Goal: Task Accomplishment & Management: Manage account settings

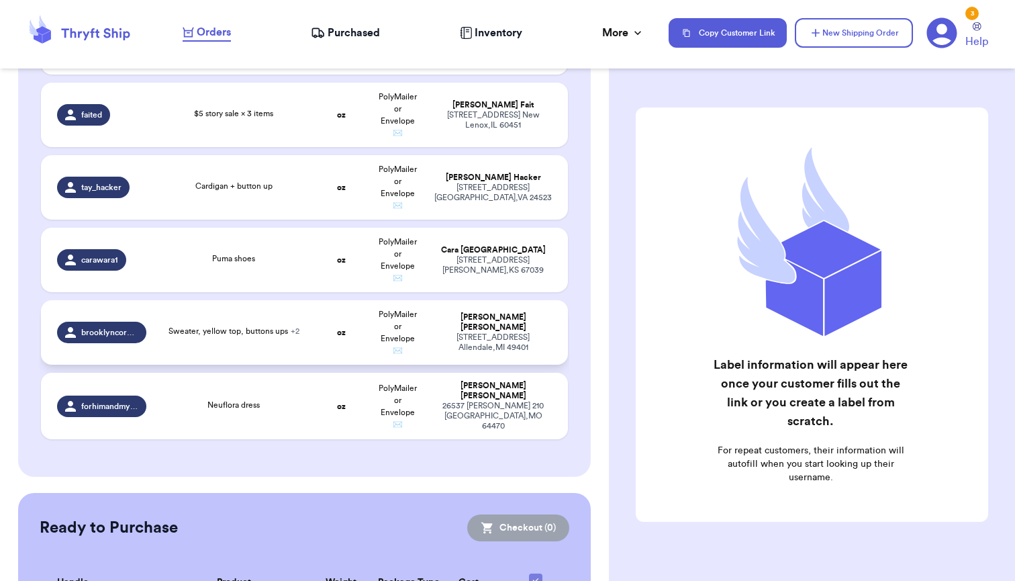
scroll to position [1105, 0]
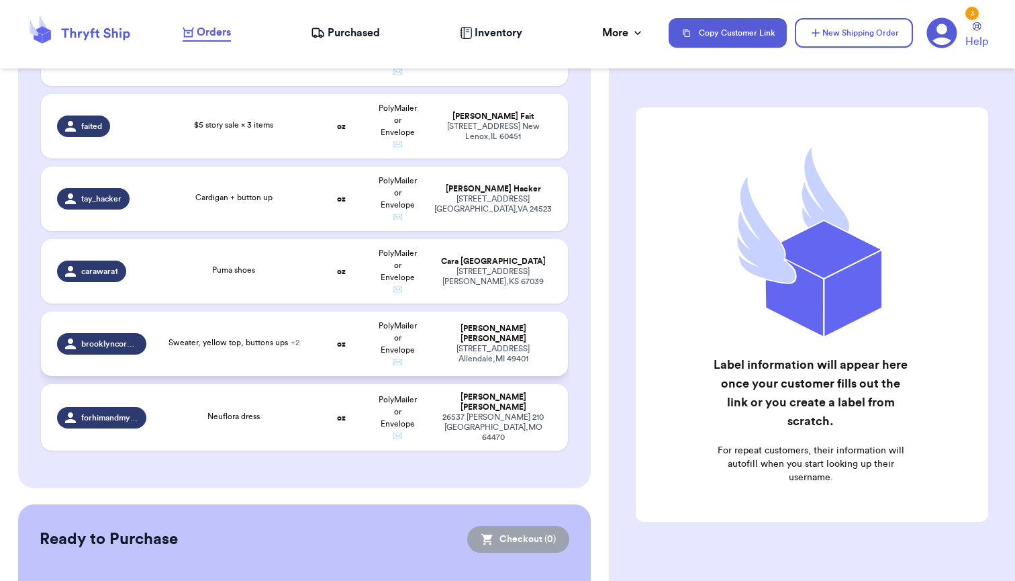
click at [247, 340] on span "Sweater, yellow top, buttons ups + 2" at bounding box center [234, 342] width 131 height 8
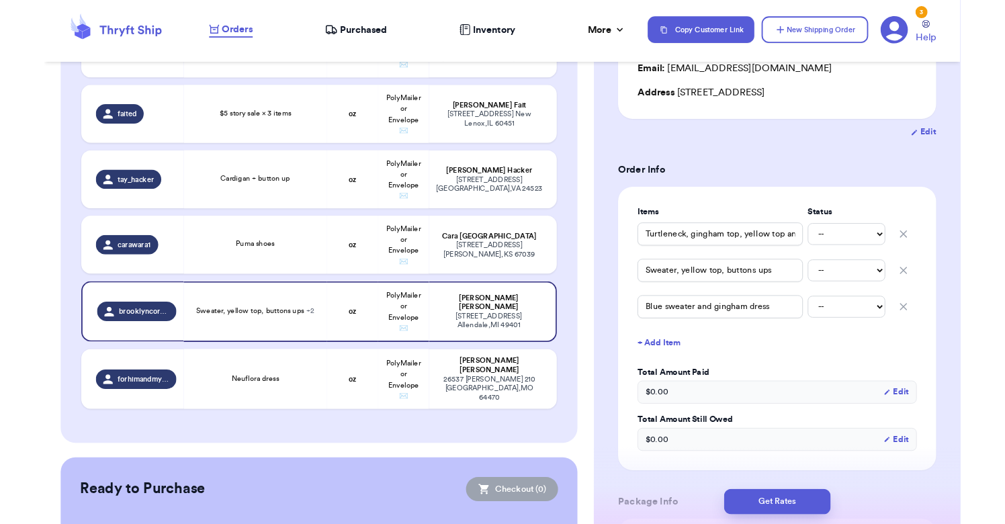
scroll to position [185, 0]
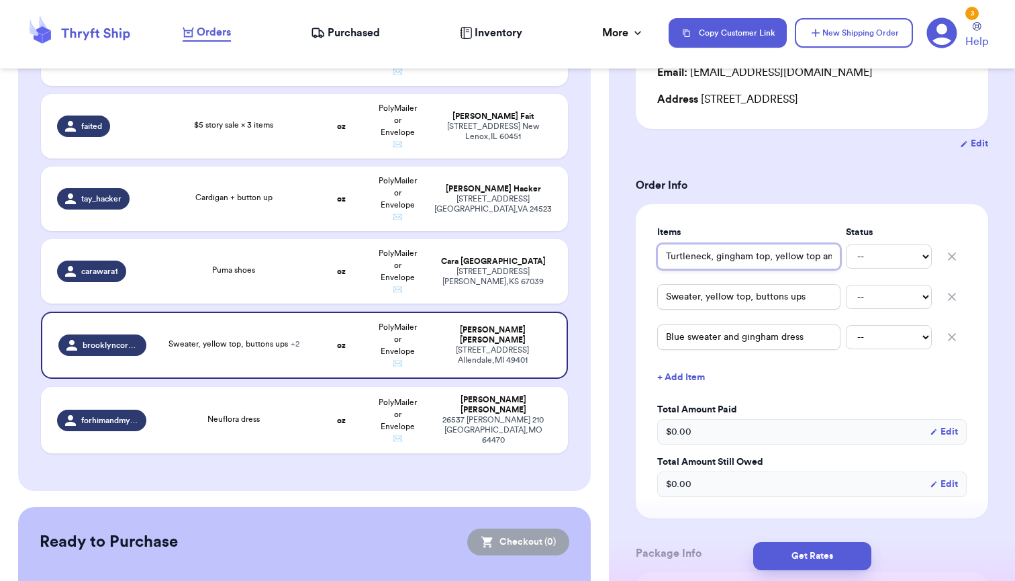
drag, startPoint x: 772, startPoint y: 261, endPoint x: 647, endPoint y: 267, distance: 125.1
click at [647, 267] on div "Items Status Turtleneck, gingham top, yellow top and floral button down -- Paid…" at bounding box center [812, 361] width 353 height 314
drag, startPoint x: 665, startPoint y: 256, endPoint x: 878, endPoint y: 261, distance: 213.6
click at [878, 261] on div "Turtleneck, gingham top, yellow top and floral button down -- Paid Owes" at bounding box center [812, 257] width 310 height 30
drag, startPoint x: 819, startPoint y: 303, endPoint x: 594, endPoint y: 303, distance: 225.0
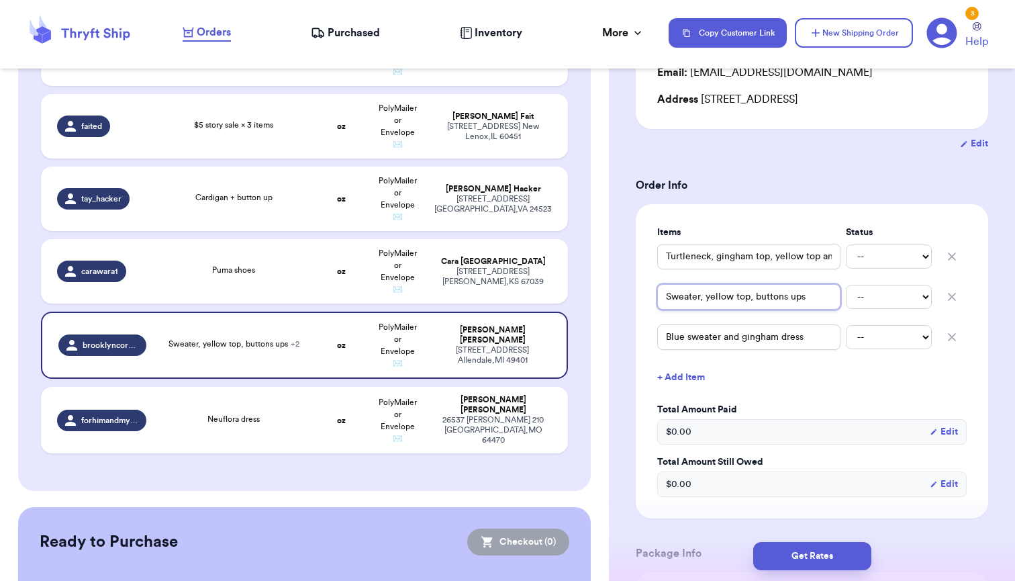
click at [594, 303] on div "Customer Link New Order Total Balance Payout $ 0.00 Recent Payments View all @ …" at bounding box center [507, 290] width 1015 height 581
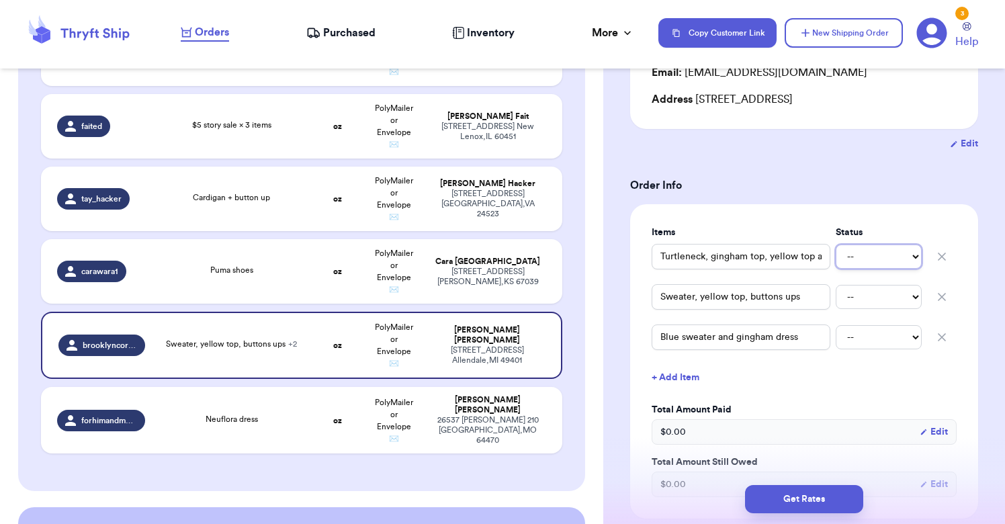
select select "paid"
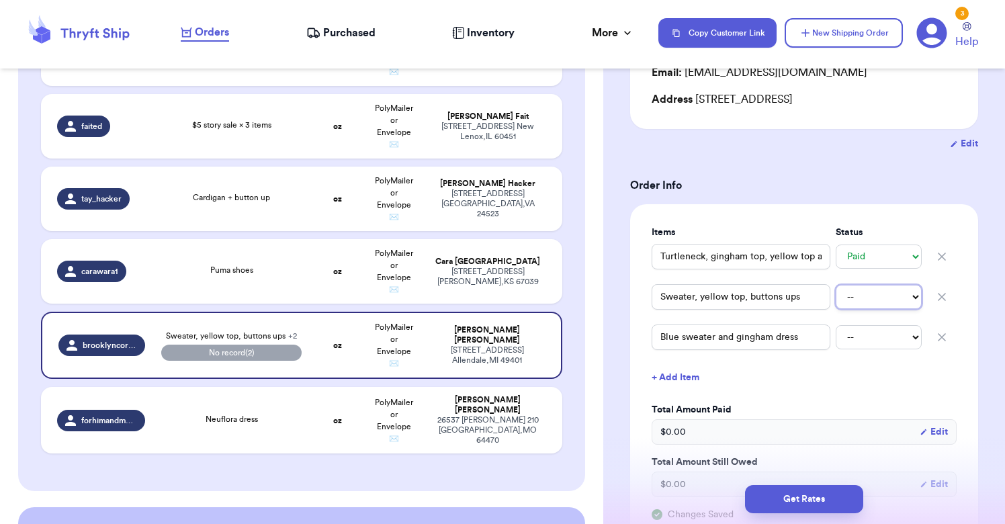
select select "paid"
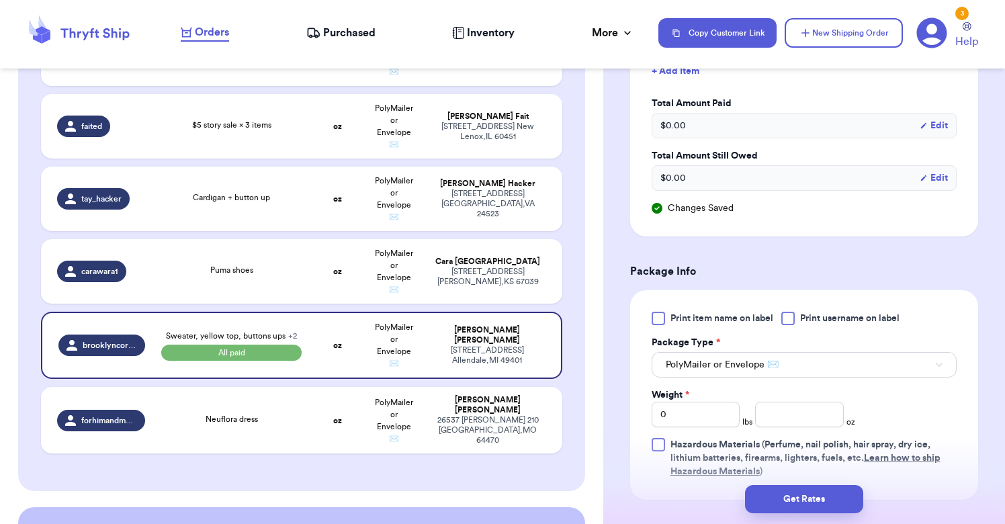
scroll to position [494, 0]
click at [800, 371] on button "PolyMailer or Envelope ✉️" at bounding box center [803, 363] width 305 height 26
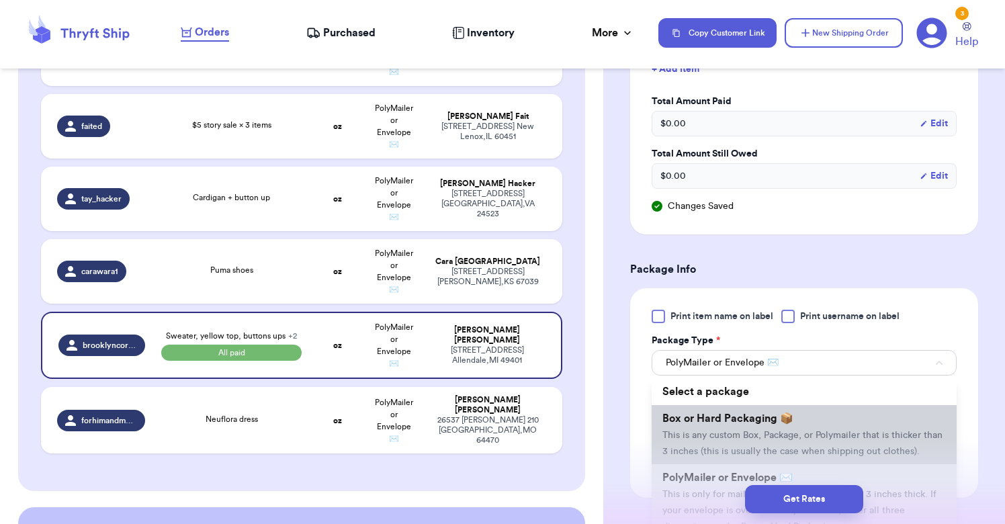
click at [750, 424] on span "Box or Hard Packaging 📦" at bounding box center [727, 418] width 131 height 11
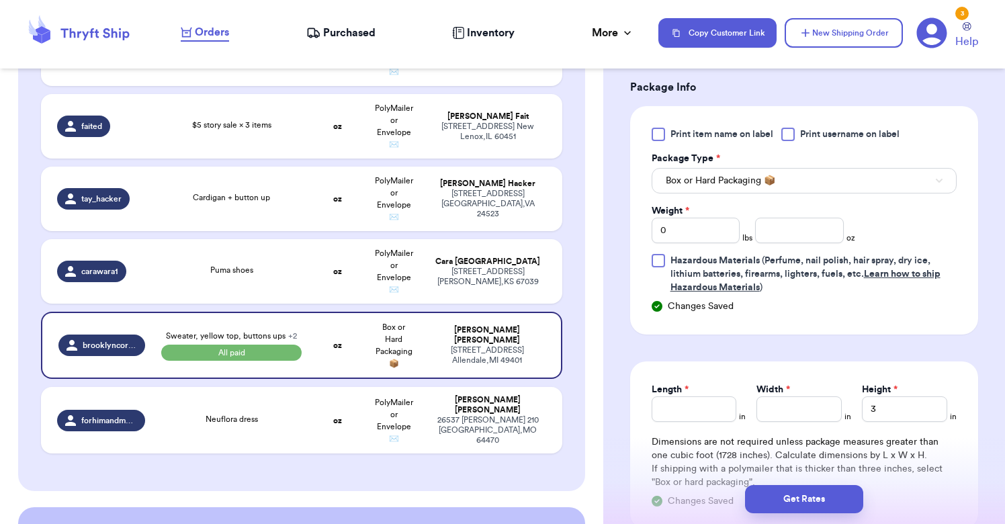
scroll to position [779, 0]
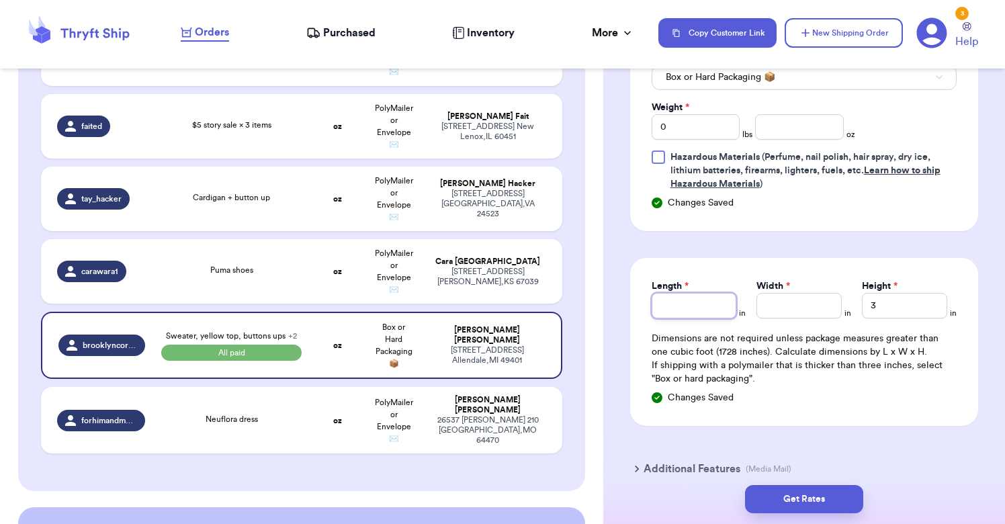
click at [692, 298] on input "Length *" at bounding box center [693, 306] width 85 height 26
type input "1"
type input "17"
click at [795, 309] on input "Width *" at bounding box center [798, 306] width 85 height 26
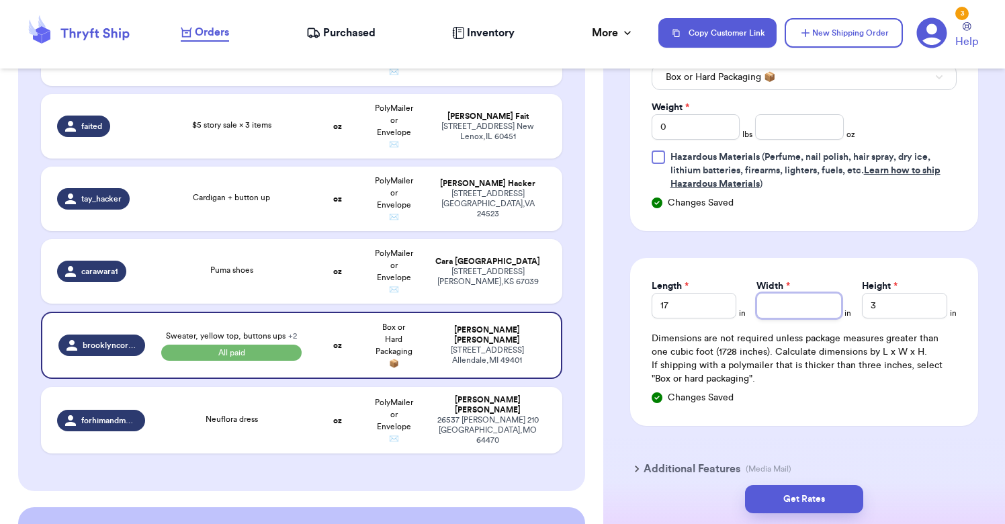
type input "1"
type input "12"
drag, startPoint x: 895, startPoint y: 300, endPoint x: 864, endPoint y: 304, distance: 30.4
click at [864, 304] on input "3" at bounding box center [904, 306] width 85 height 26
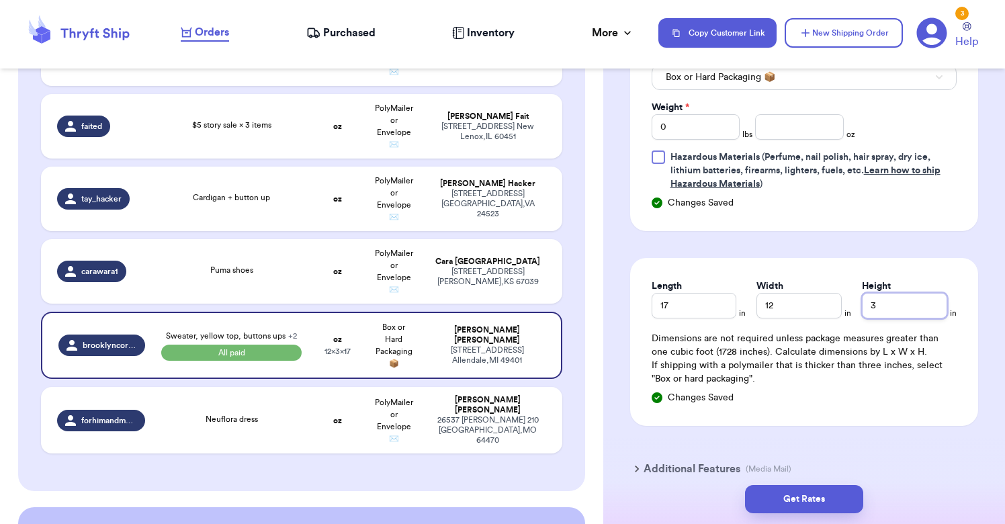
drag, startPoint x: 881, startPoint y: 304, endPoint x: 863, endPoint y: 305, distance: 18.2
click at [863, 305] on input "3" at bounding box center [904, 306] width 85 height 26
type input "5"
drag, startPoint x: 689, startPoint y: 127, endPoint x: 617, endPoint y: 144, distance: 73.9
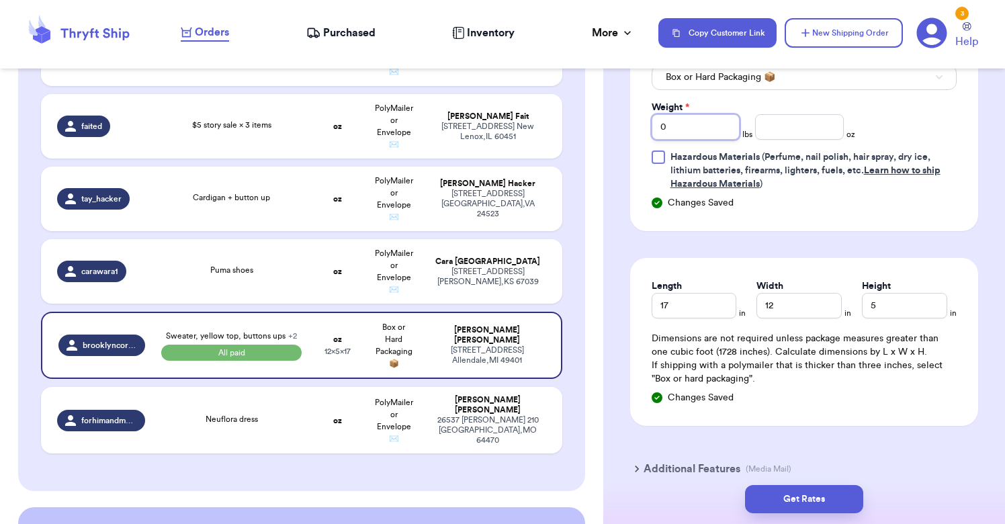
type input "6"
click at [794, 126] on input "number" at bounding box center [799, 127] width 88 height 26
type input "6"
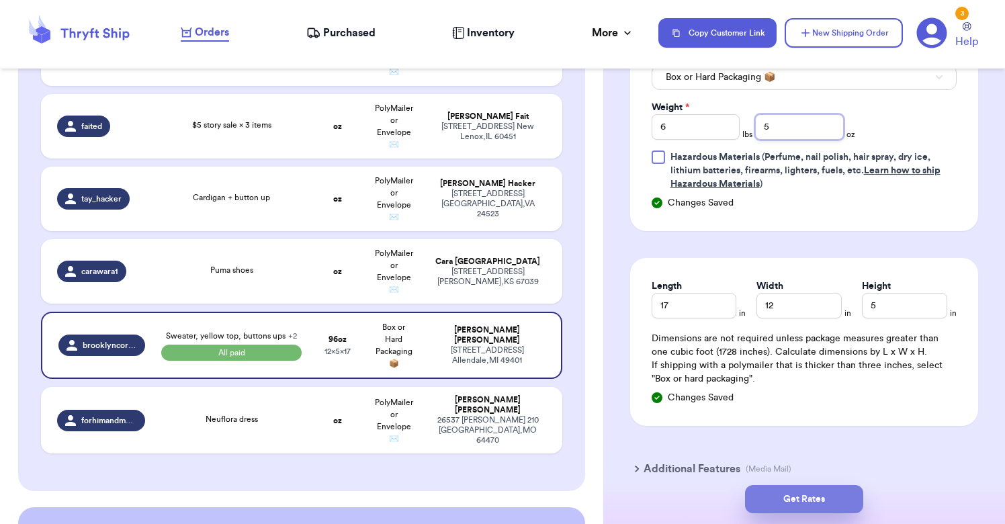
type input "5"
click at [803, 498] on button "Get Rates" at bounding box center [804, 499] width 118 height 28
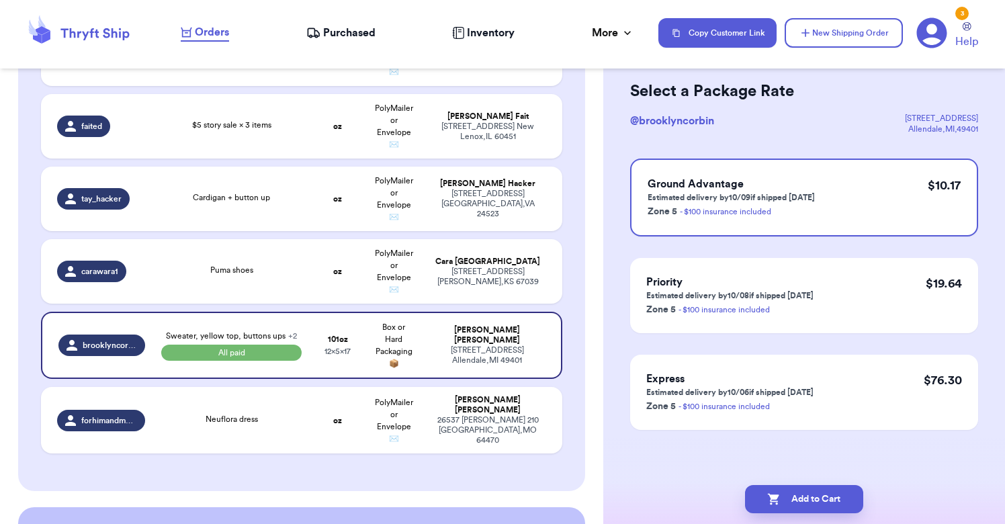
scroll to position [0, 0]
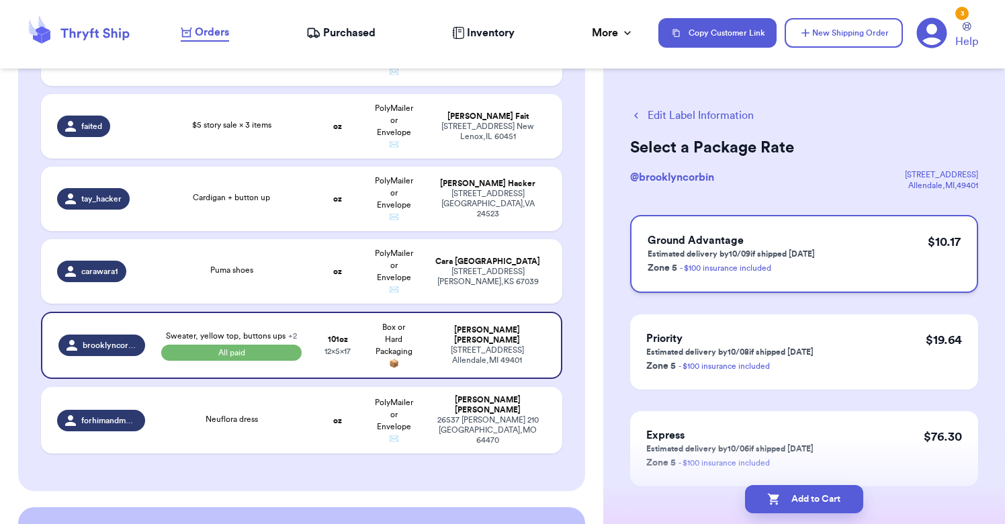
click at [786, 249] on p "Estimated delivery by 10/09 if shipped [DATE]" at bounding box center [730, 253] width 167 height 11
click at [783, 500] on button "Add to Cart" at bounding box center [804, 499] width 118 height 28
checkbox input "true"
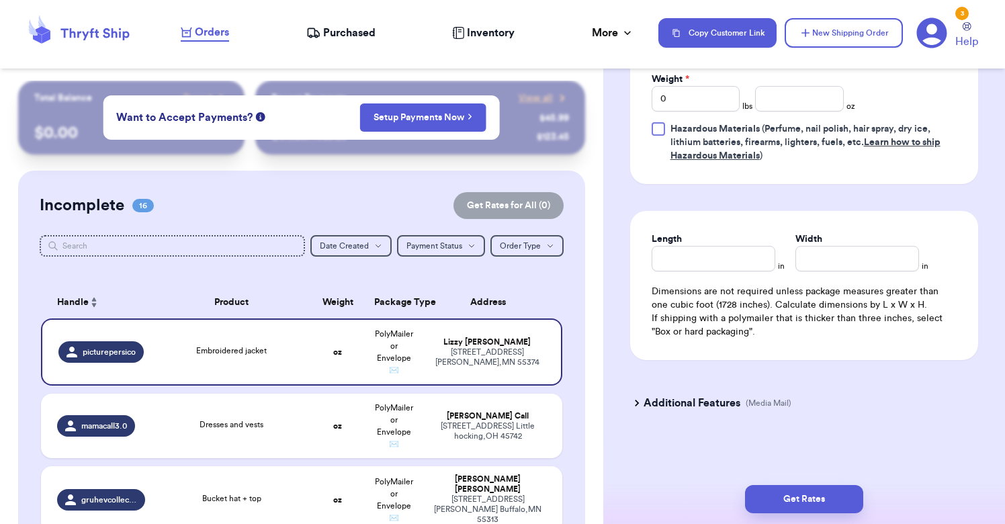
scroll to position [701, 0]
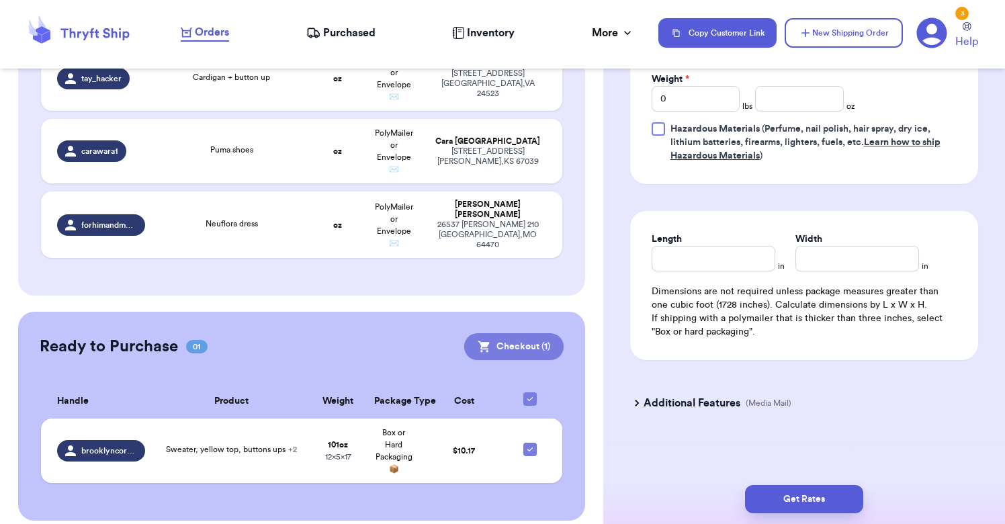
click at [504, 333] on button "Checkout ( 1 )" at bounding box center [513, 346] width 99 height 27
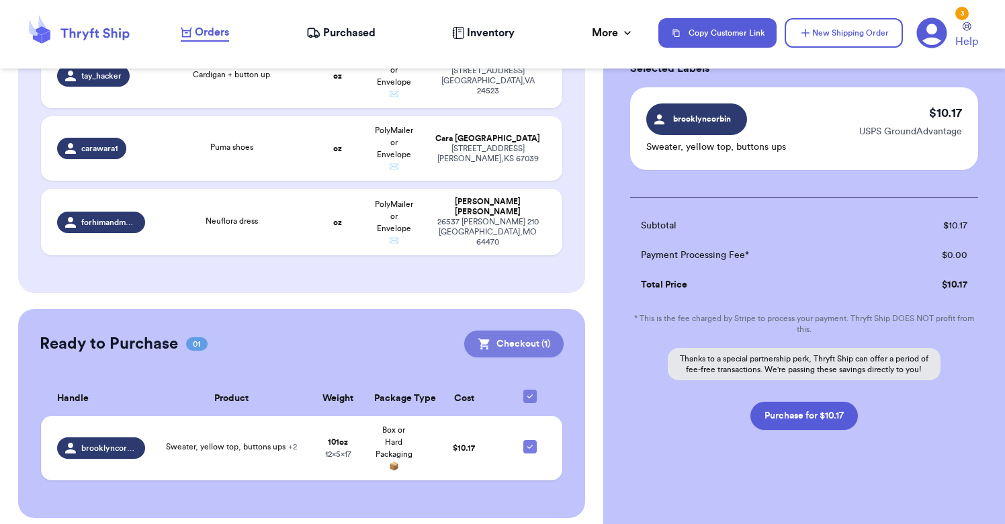
scroll to position [79, 0]
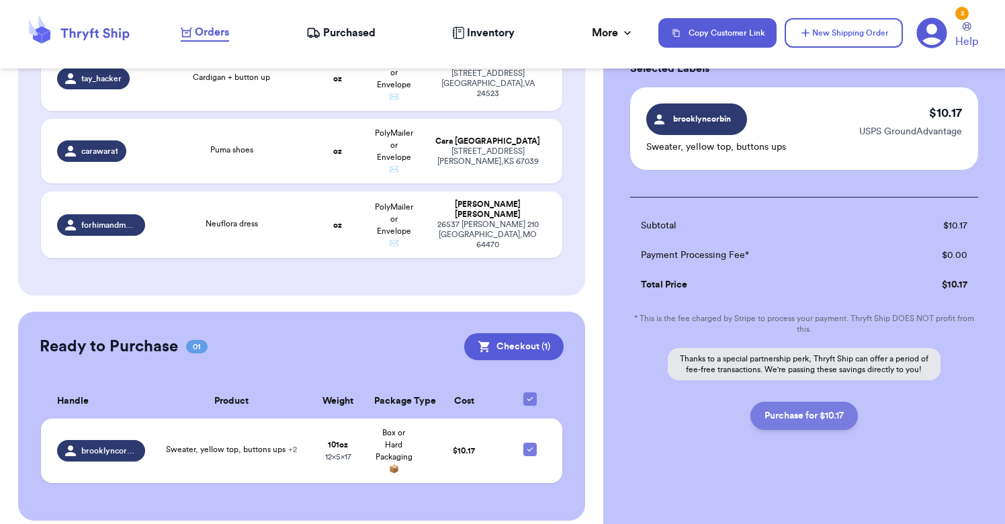
click at [795, 418] on button "Purchase for $10.17" at bounding box center [803, 416] width 107 height 28
checkbox input "false"
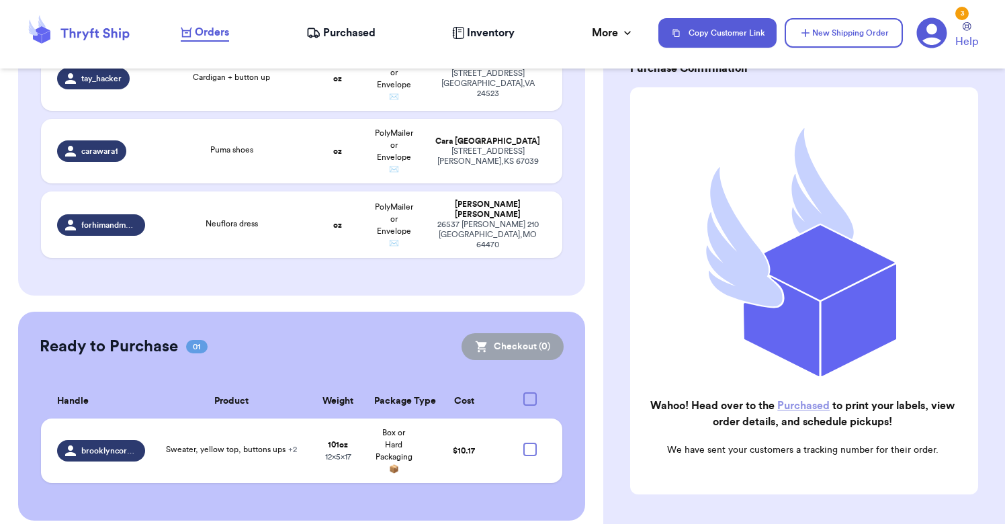
checkbox input "true"
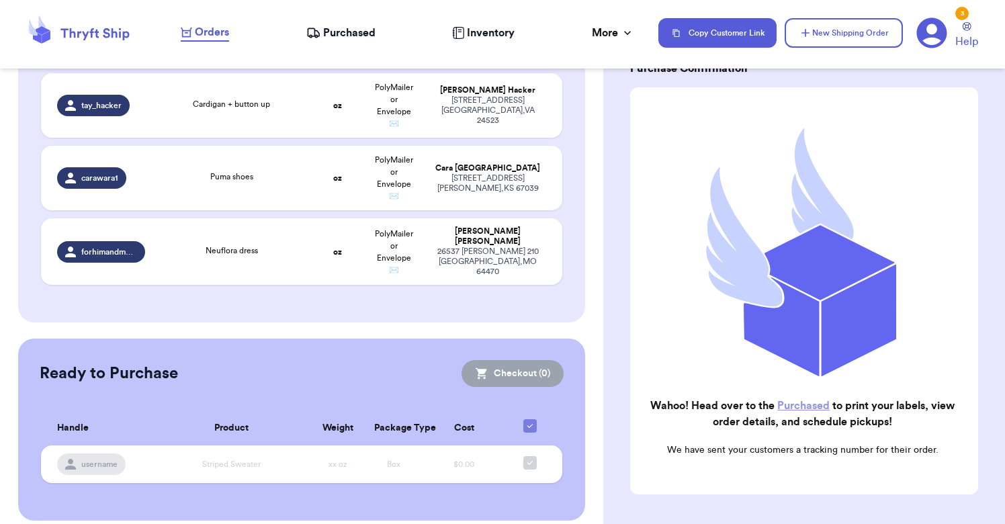
click at [340, 26] on span "Purchased" at bounding box center [349, 33] width 52 height 16
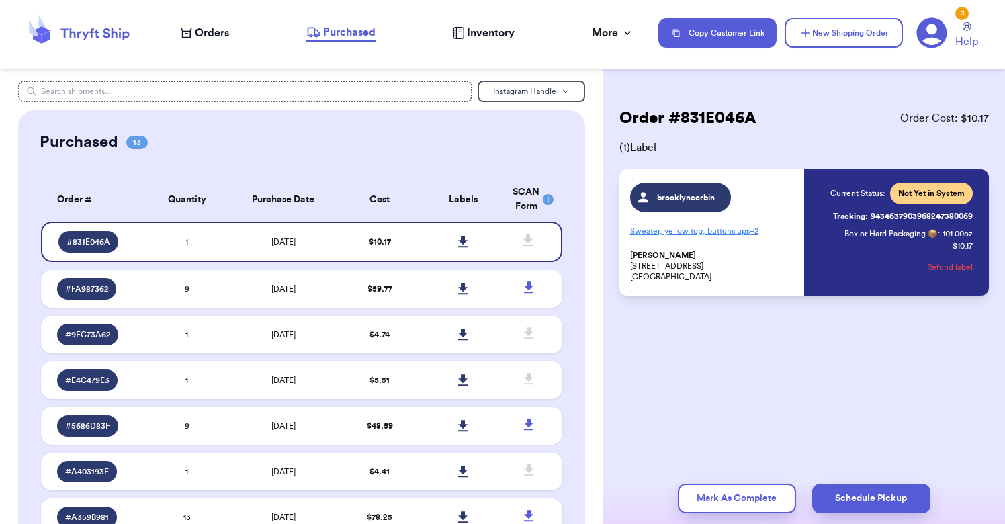
click at [216, 34] on span "Orders" at bounding box center [212, 33] width 34 height 16
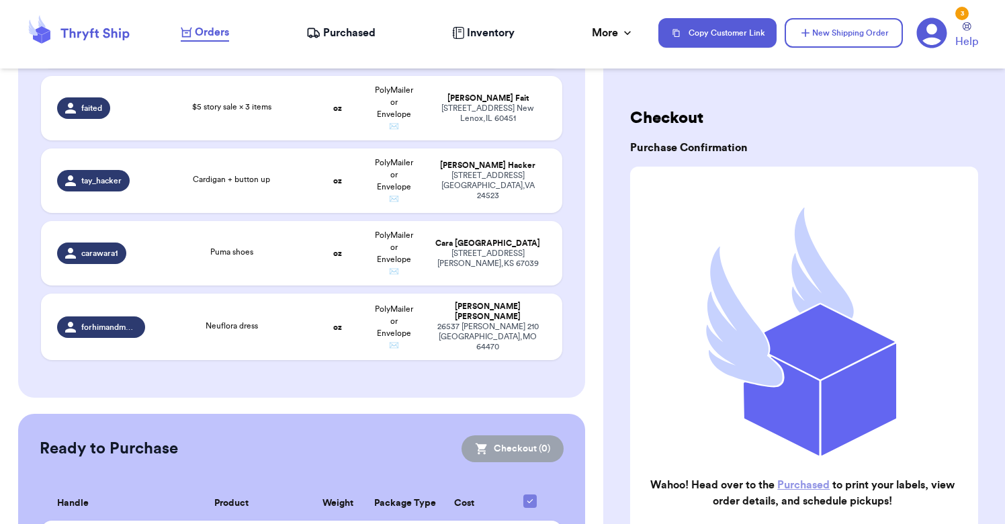
scroll to position [1105, 0]
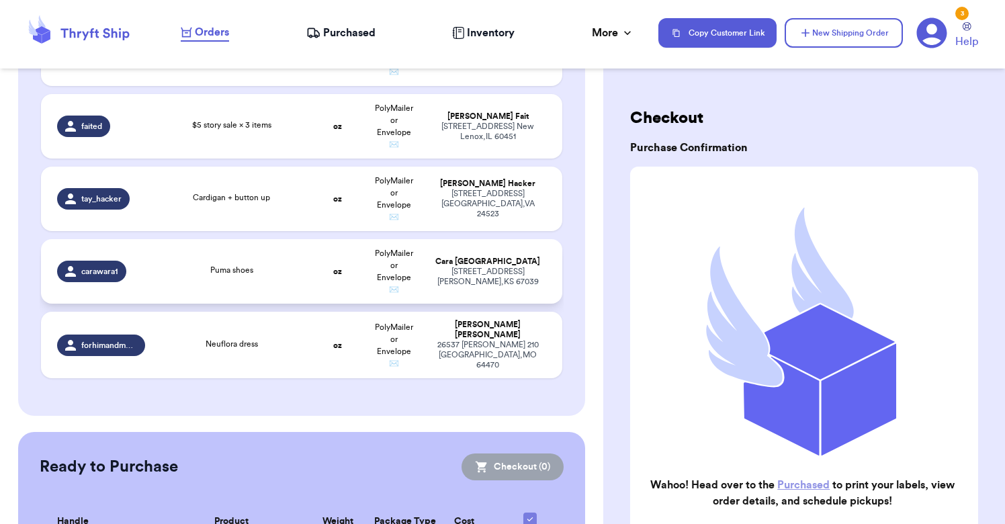
click at [290, 268] on div "Puma shoes" at bounding box center [231, 271] width 141 height 15
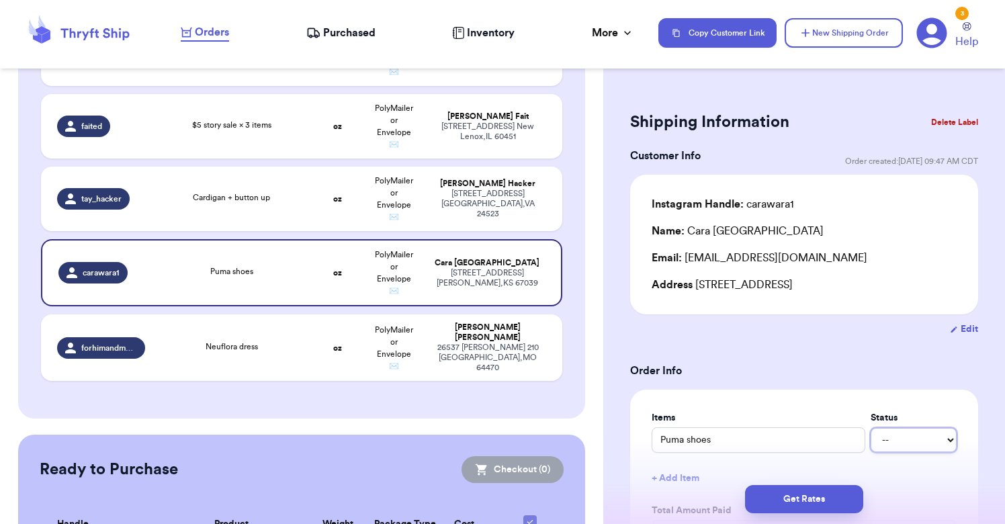
select select "paid"
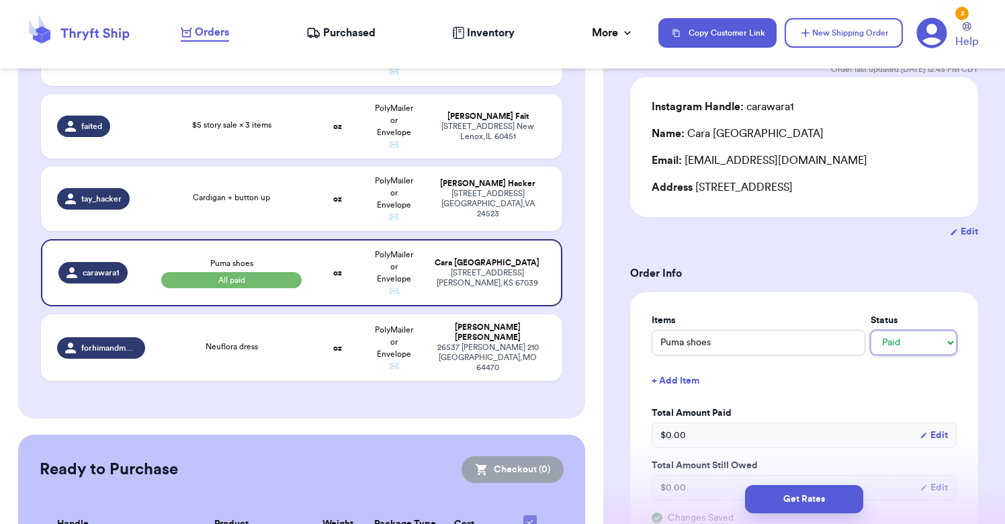
scroll to position [120, 0]
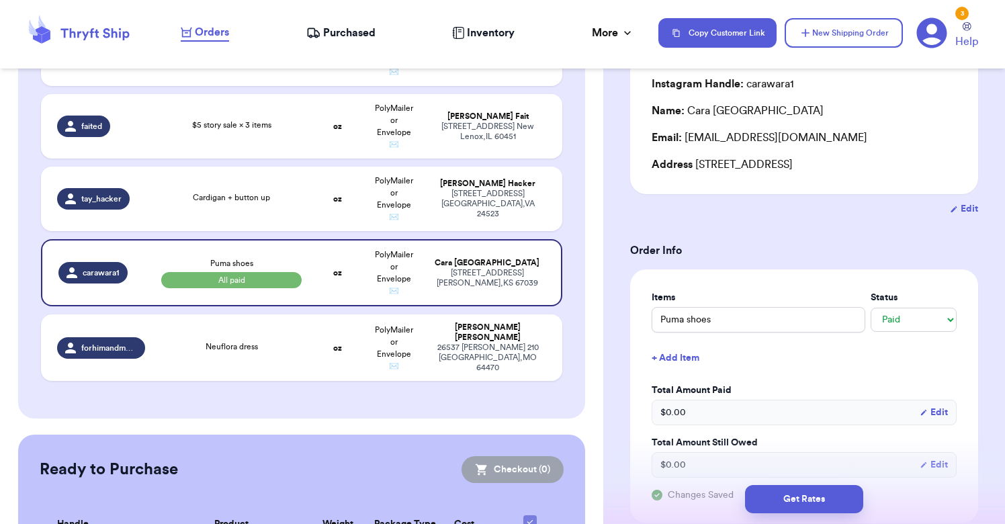
click at [691, 366] on button "+ Add Item" at bounding box center [804, 358] width 316 height 30
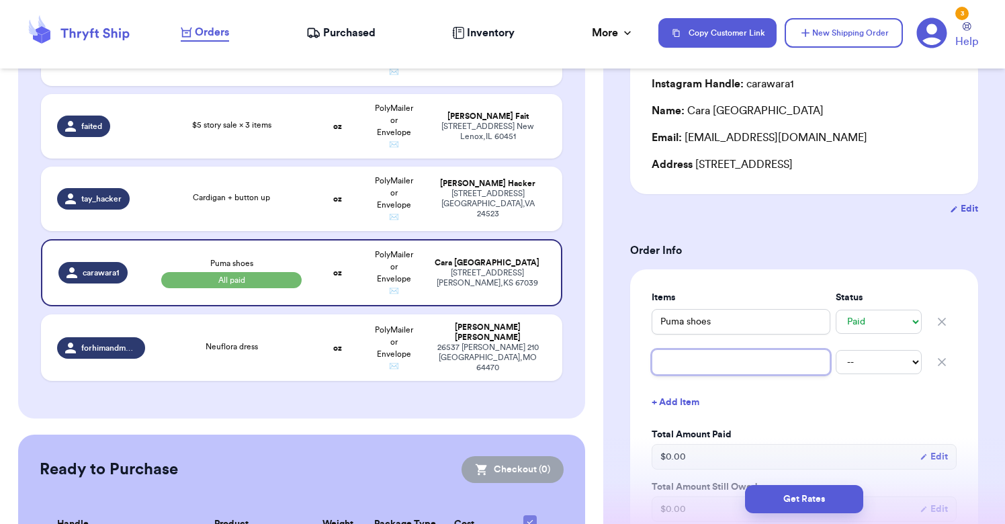
click at [701, 361] on input "text" at bounding box center [740, 362] width 179 height 26
type input "r"
type input "re"
type input "red"
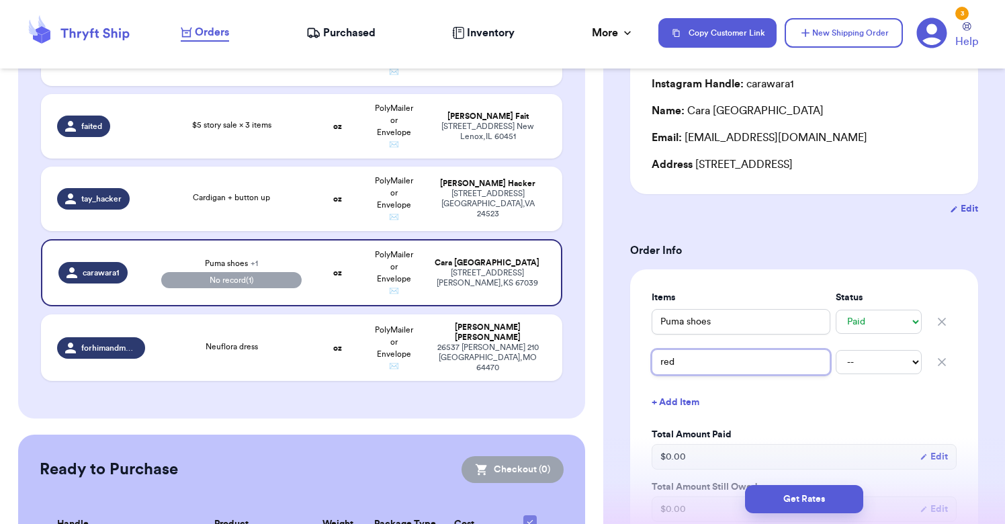
type input "red a"
type input "red am"
type input "red ame"
type input "red amer"
type input "red ameri"
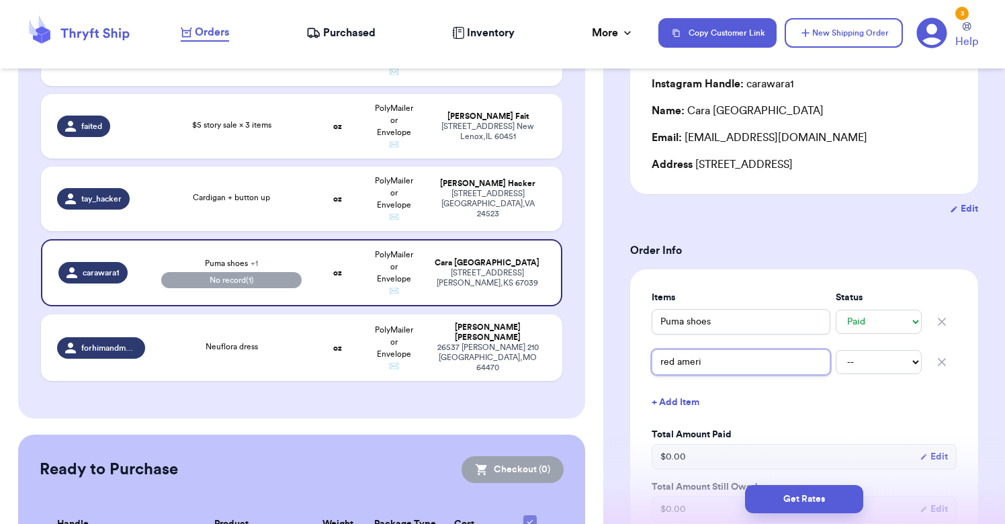
type input "red americ"
type input "red america"
type input "red american"
type input "red American"
type input "red American s"
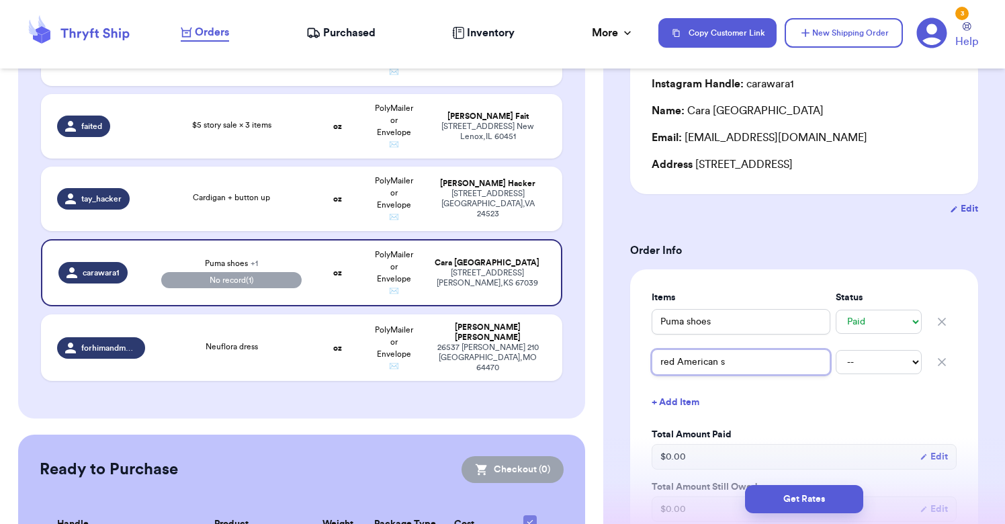
type input "red American sw"
type input "red American swe"
type input "red American swea"
type input "red American sweat"
type input "red American sweate"
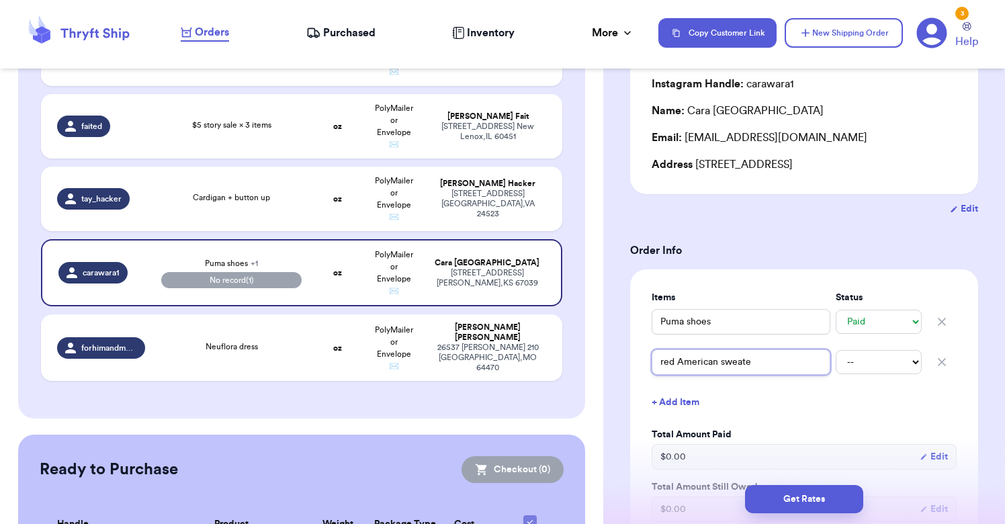
type input "red American sweater"
type input "red American sweater w"
type input "red American sweater wi"
type input "red American sweater wit"
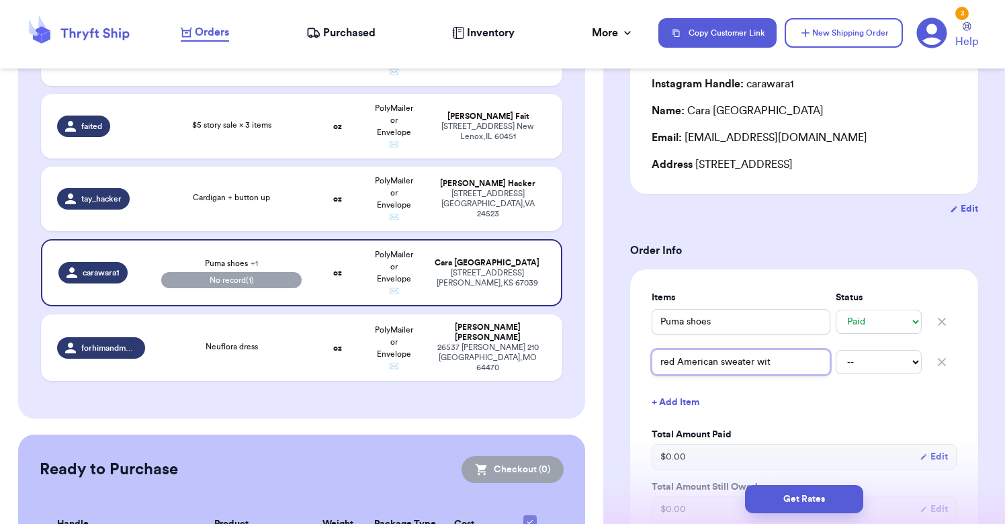
type input "red American sweater with"
type input "red American sweater with c"
type input "red American sweater with ch"
type input "red American sweater with chi"
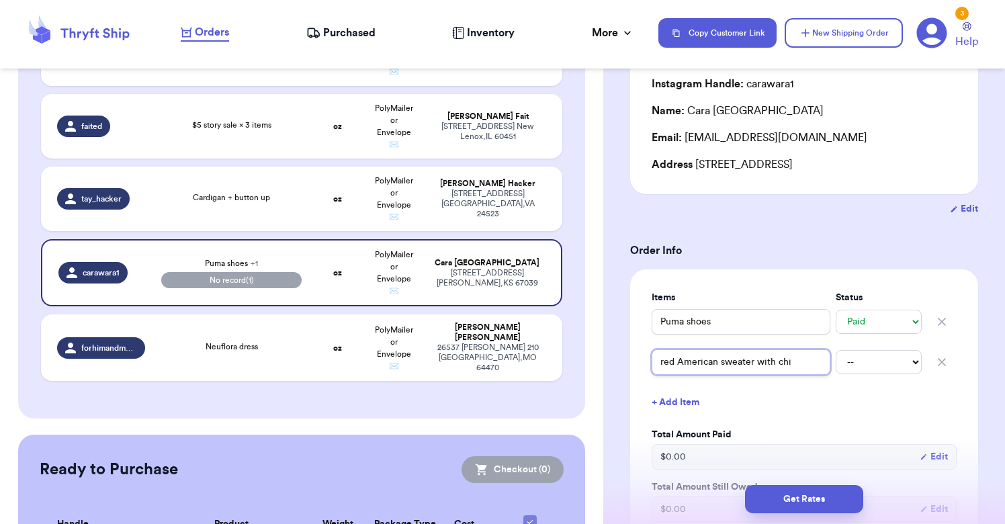
type input "red American sweater with chik"
type input "red American sweater with chike"
type input "red American sweater with chiken"
type input "red American sweater with [PERSON_NAME]"
type input "red American sweater with chickens"
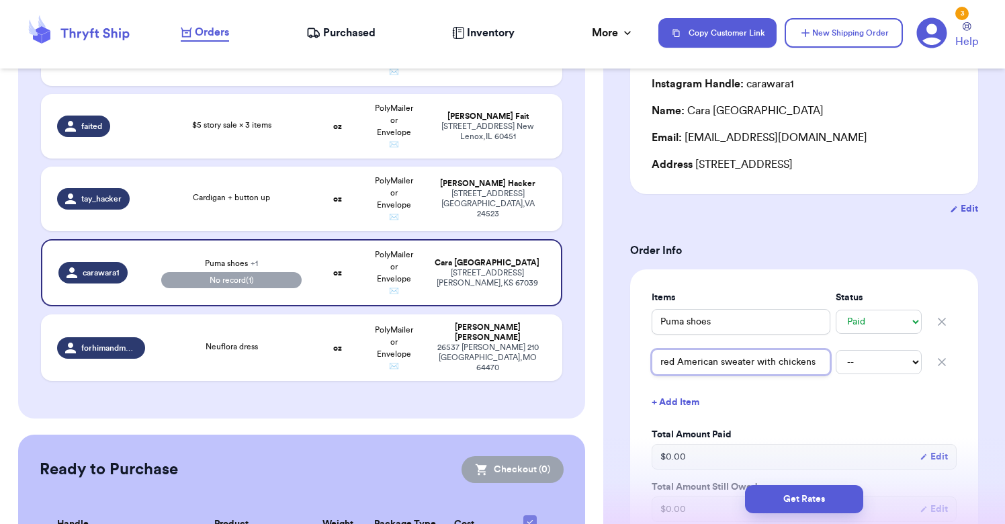
drag, startPoint x: 680, startPoint y: 362, endPoint x: 650, endPoint y: 362, distance: 29.5
click at [650, 362] on div "Items Status Puma shoes -- Paid Owes red American sweater with chickens -- Paid…" at bounding box center [804, 418] width 348 height 298
drag, startPoint x: 754, startPoint y: 365, endPoint x: 651, endPoint y: 357, distance: 103.0
click at [651, 357] on input "red American sweater with chickens" at bounding box center [740, 362] width 179 height 26
type input "Rwith chickens"
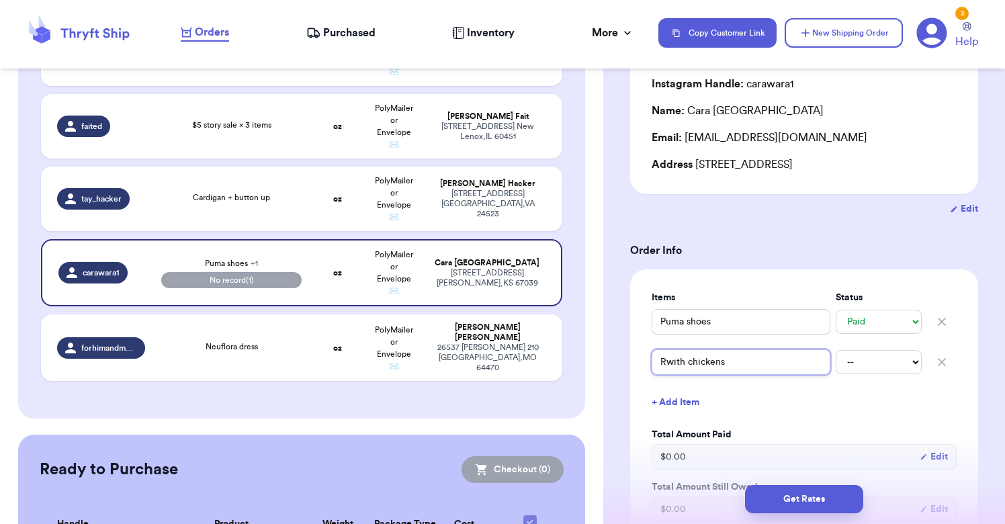
type input "Rewith chickens"
type input "Redwith chickens"
type input "Red with chickens"
type input "Red swith chickens"
type input "Red swwith chickens"
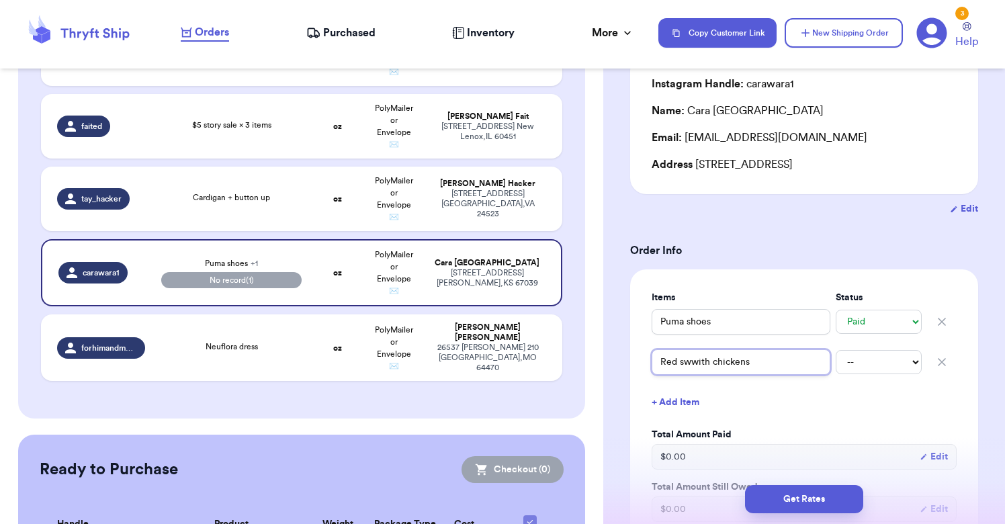
type input "Red swewith chickens"
type input "Red sweawith chickens"
type input "Red sweatwith chickens"
type input "Red sweatewith chickens"
type input "Red sweaterwith chickens"
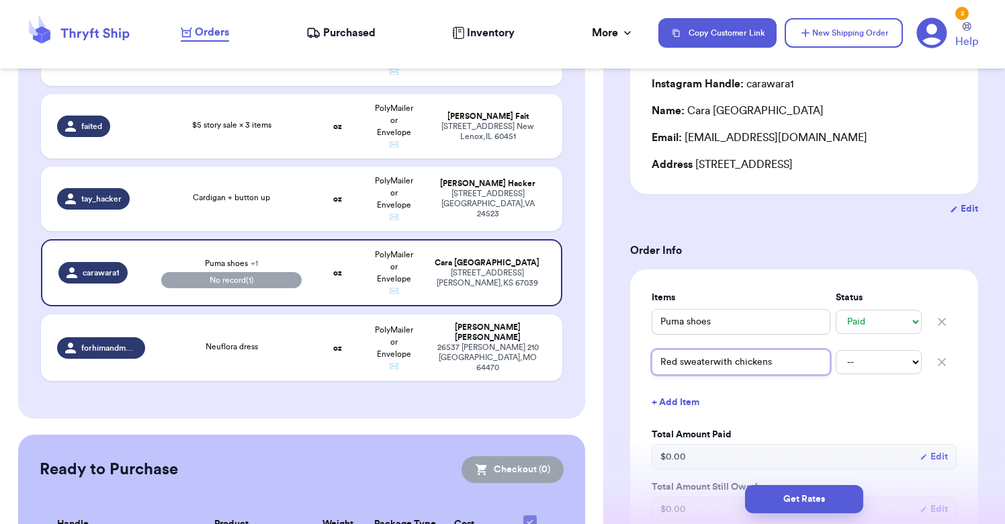
type input "Red sweater with chickens"
click at [784, 365] on input "Red sweater with chickens" at bounding box center [740, 362] width 179 height 26
type input "Red sweater with chickens a"
type input "Red sweater with chickens ad"
type input "Red sweater with chickens a"
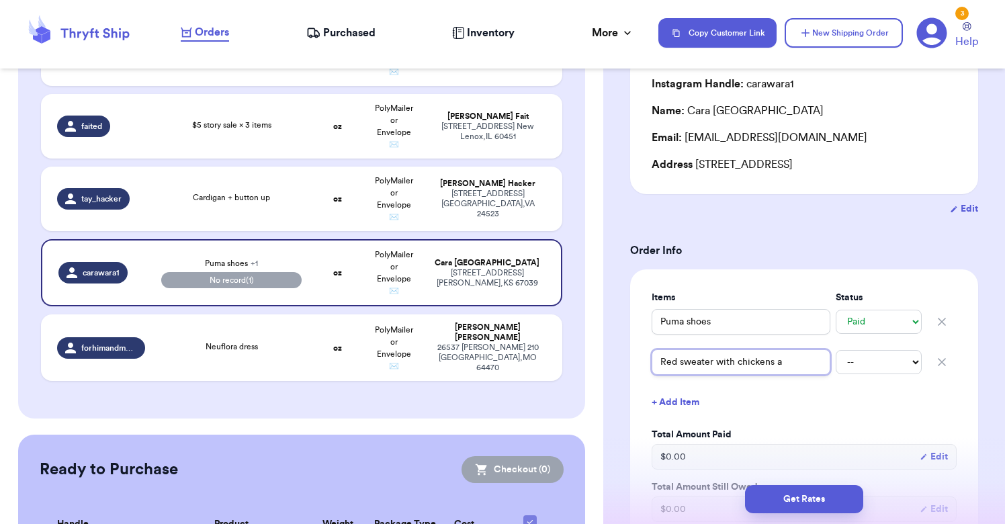
type input "Red sweater with chickens an"
type input "Red sweater with chickens and"
type input "Red sweater with chickens and g"
type input "Red sweater with chickens and gl"
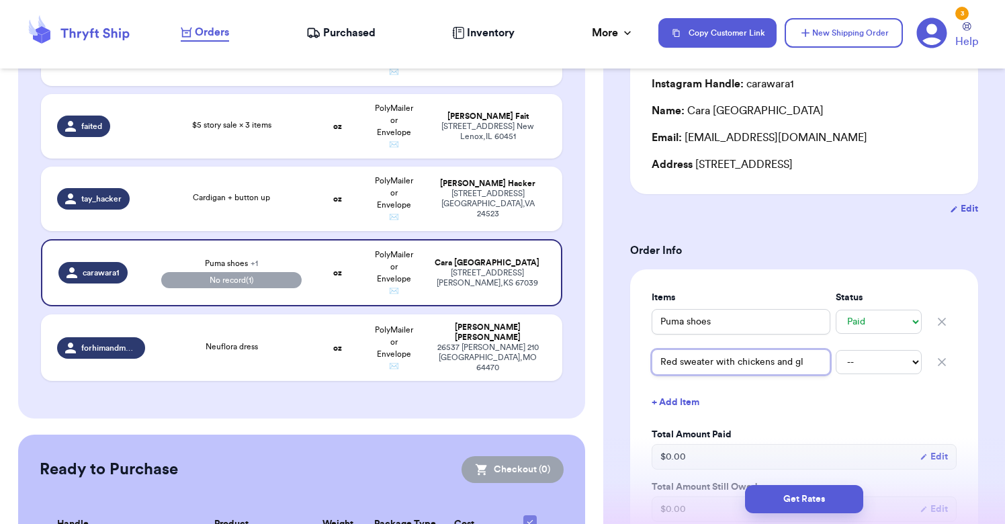
type input "Red sweater with chickens and gla"
type input "Red sweater with chickens and glad"
type input "Red sweater with chickens and gla"
type input "Red sweater with chickens and gl"
type input "Red sweater with chickens and g"
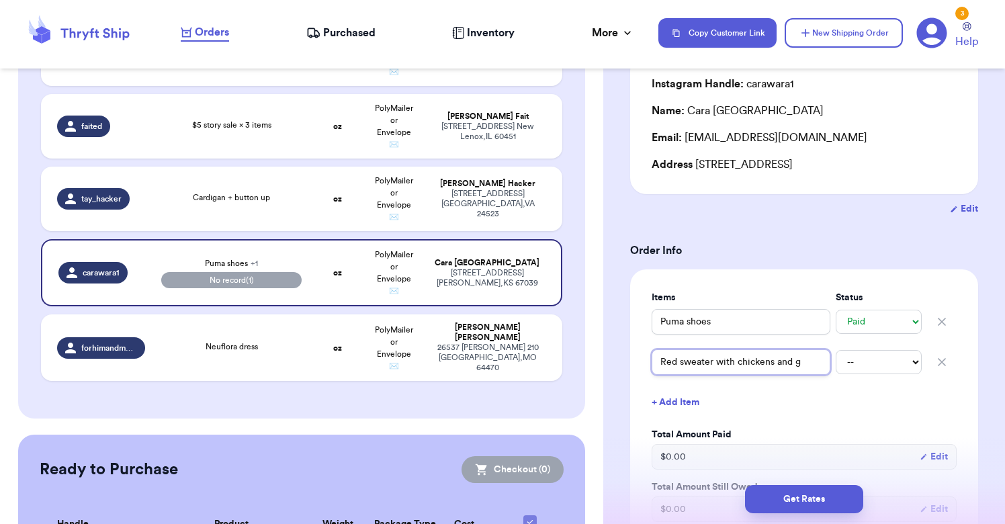
type input "Red sweater with chickens and"
type input "Red sweater with chickens and a"
type input "Red sweater with chickens and am"
type input "Red sweater with chickens and ame"
type input "Red sweater with chickens and amer"
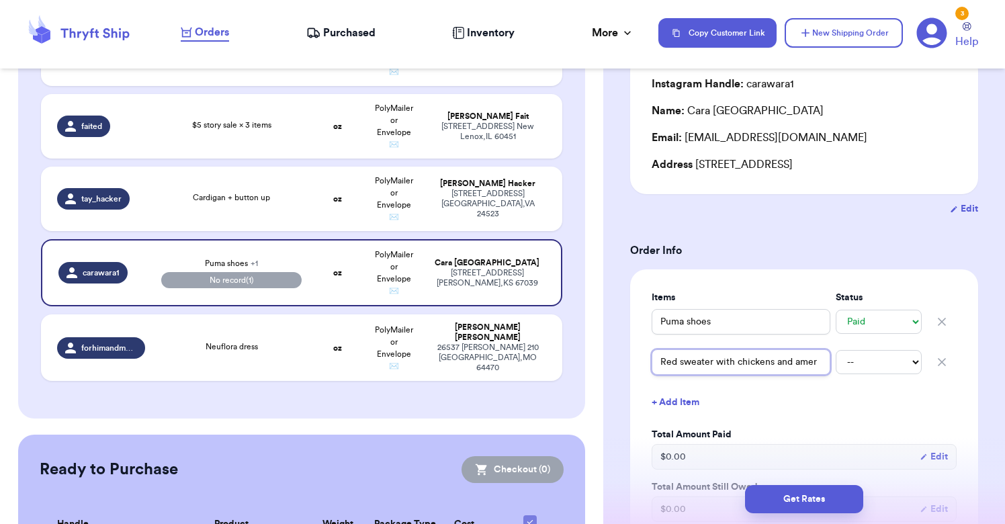
type input "Red sweater with chickens and ameri"
type input "Red sweater with chickens and americ"
type input "Red sweater with chickens and america"
type input "Red sweater with chickens and american"
type input "Red sweater with chickens and American"
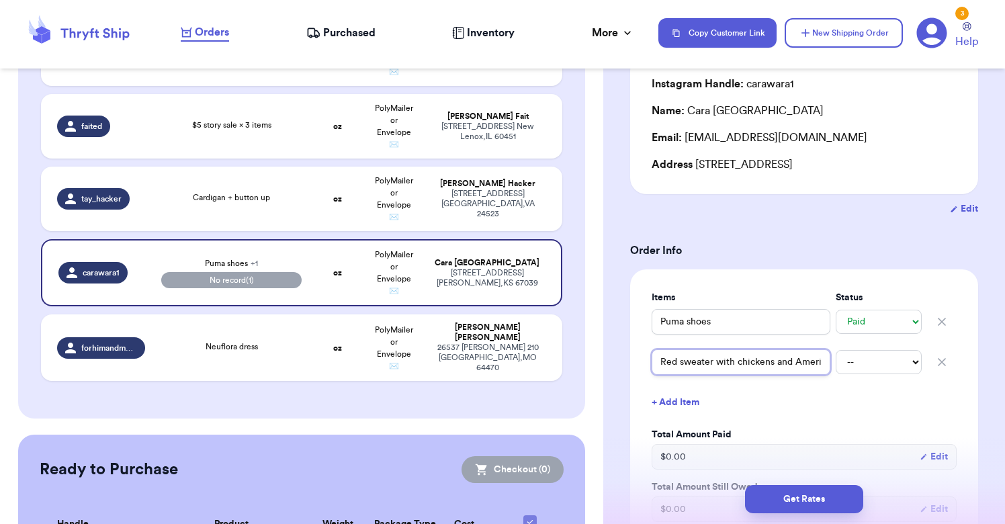
type input "Red sweater with chickens and American f"
type input "Red sweater with chickens and American fl"
type input "Red sweater with chickens and American fla"
type input "Red sweater with chickens and American flag"
type input "Red sweater with chickens and American flags"
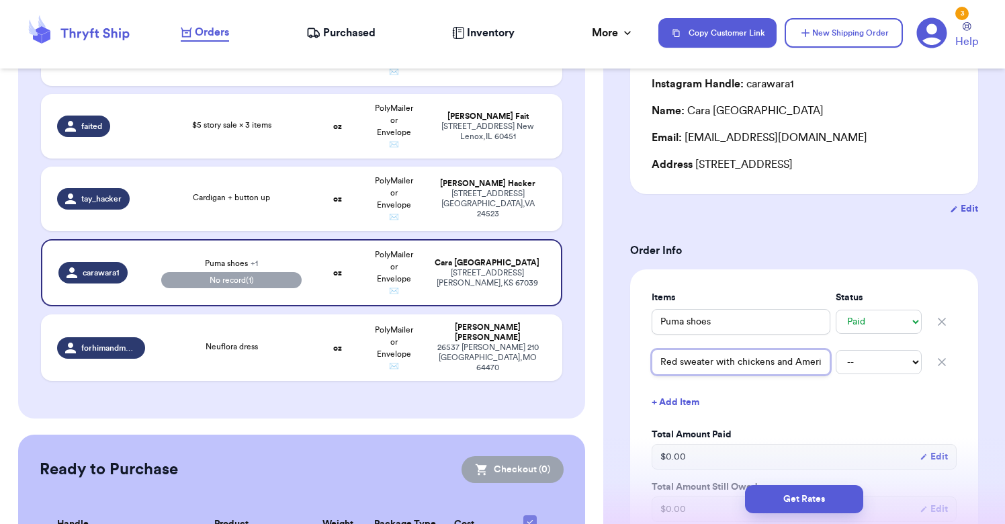
type input "Red sweater with chickens and American flags"
click at [874, 374] on div "Red sweater with chickens and American flags -- Paid Owes" at bounding box center [803, 362] width 305 height 30
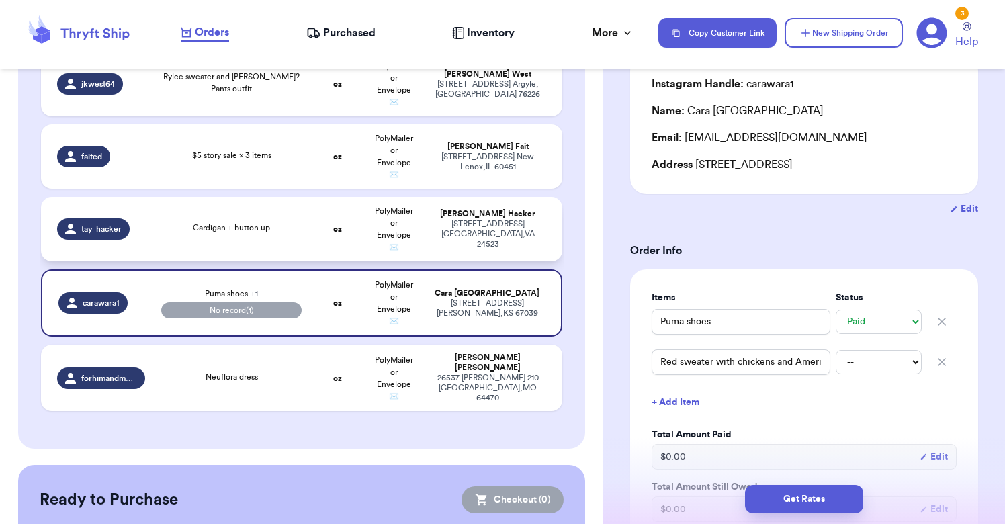
scroll to position [1070, 0]
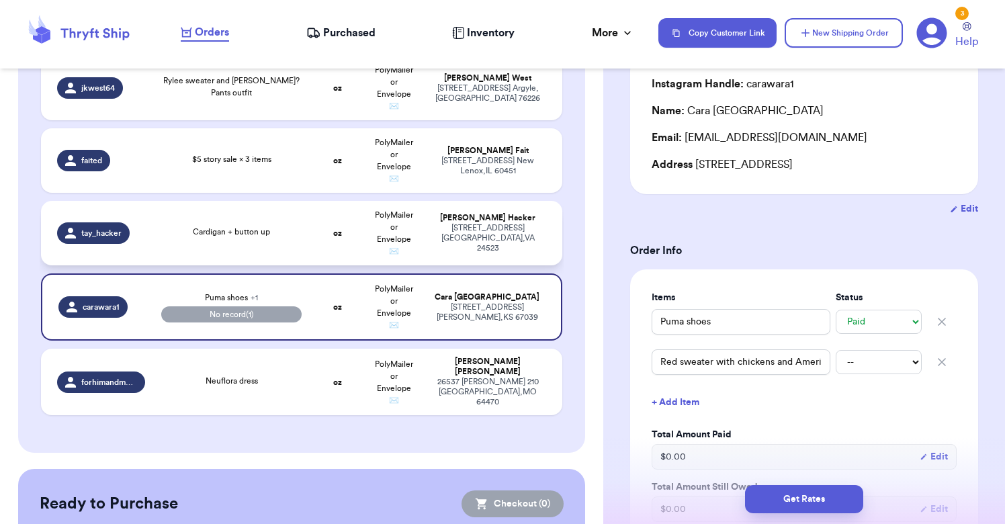
click at [355, 226] on td "oz" at bounding box center [338, 233] width 56 height 64
type input "Cardigan + button up"
select select "unknown"
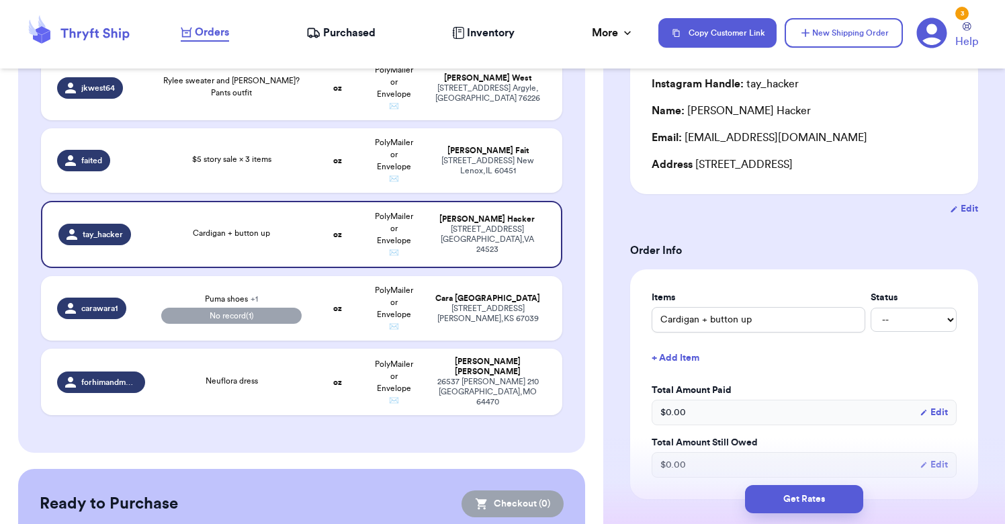
click at [683, 358] on button "+ Add Item" at bounding box center [804, 358] width 316 height 30
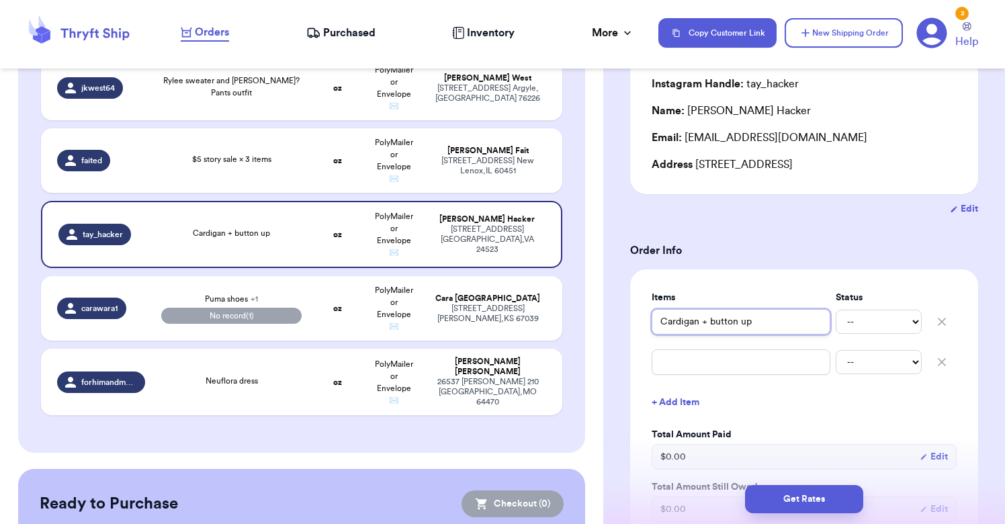
drag, startPoint x: 761, startPoint y: 323, endPoint x: 633, endPoint y: 316, distance: 128.4
click at [633, 316] on div "Items Status Cardigan + button up -- Paid Owes -- Paid Owes + Add Item Total Am…" at bounding box center [804, 411] width 348 height 285
type input "Z"
type input "Z s"
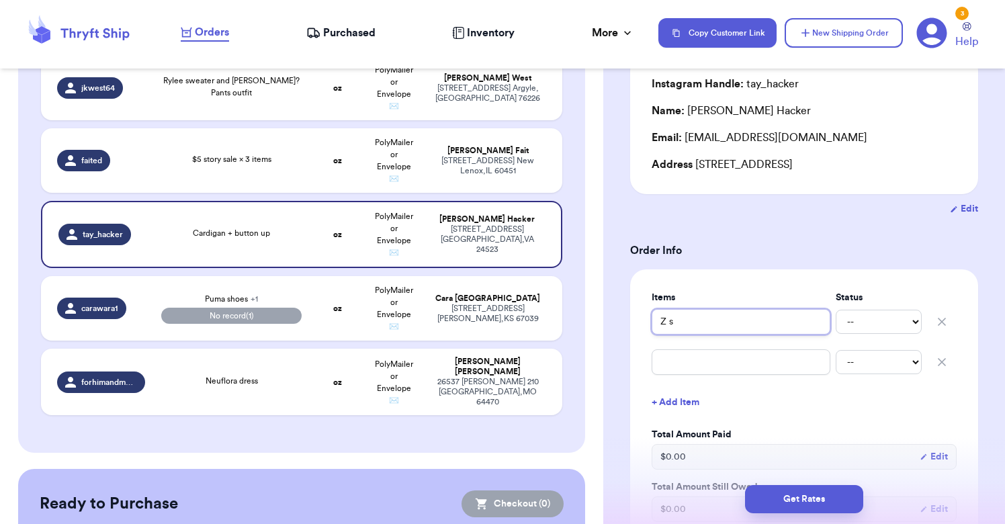
type input "Z su"
type input "Z sup"
type input "Z supp"
click at [762, 362] on input "text" at bounding box center [740, 362] width 179 height 26
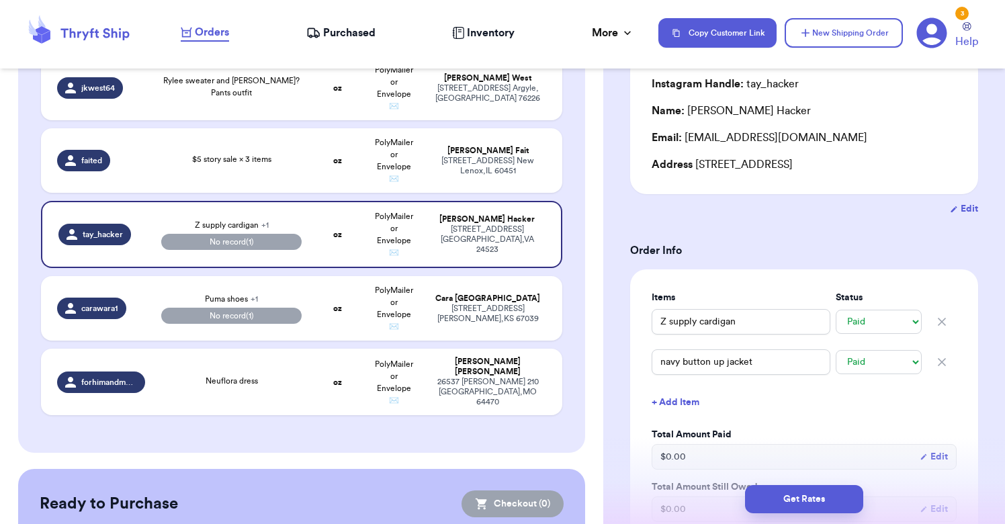
click at [819, 399] on button "+ Add Item" at bounding box center [804, 402] width 316 height 30
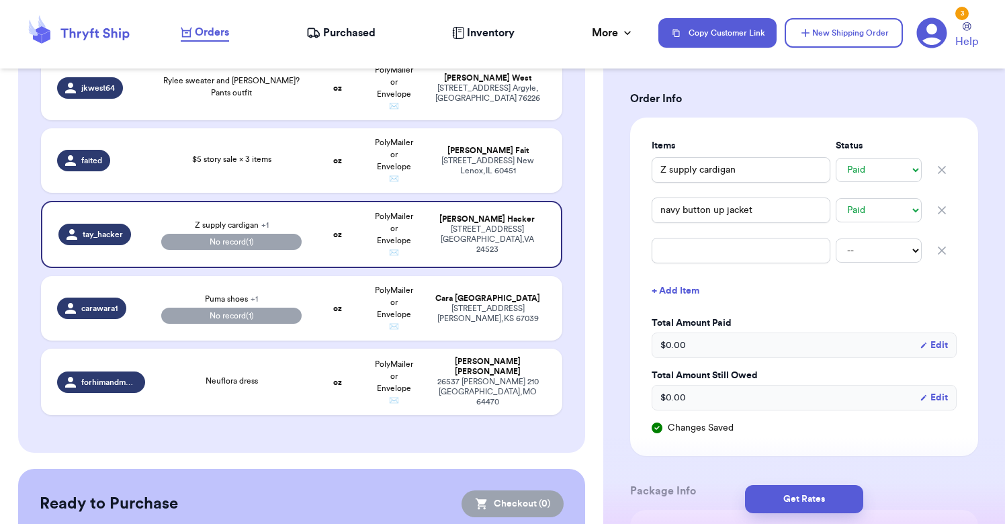
scroll to position [287, 0]
